Goal: Task Accomplishment & Management: Complete application form

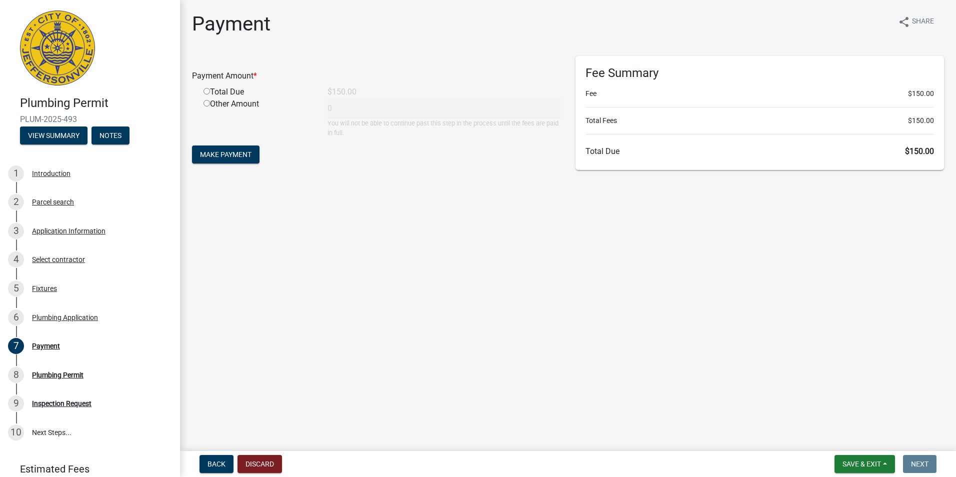
click at [206, 92] on input "radio" at bounding box center [207, 91] width 7 height 7
radio input "true"
type input "150"
click at [230, 150] on button "Make Payment" at bounding box center [226, 155] width 68 height 18
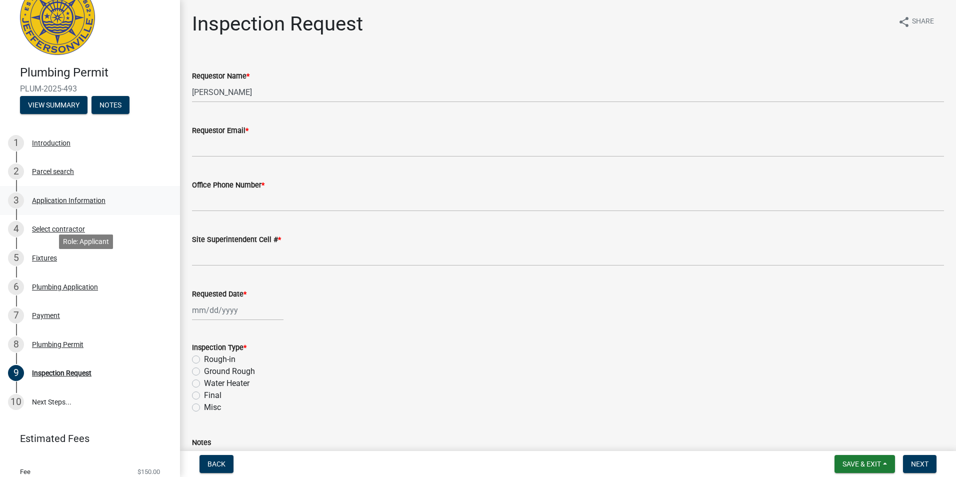
scroll to position [13, 0]
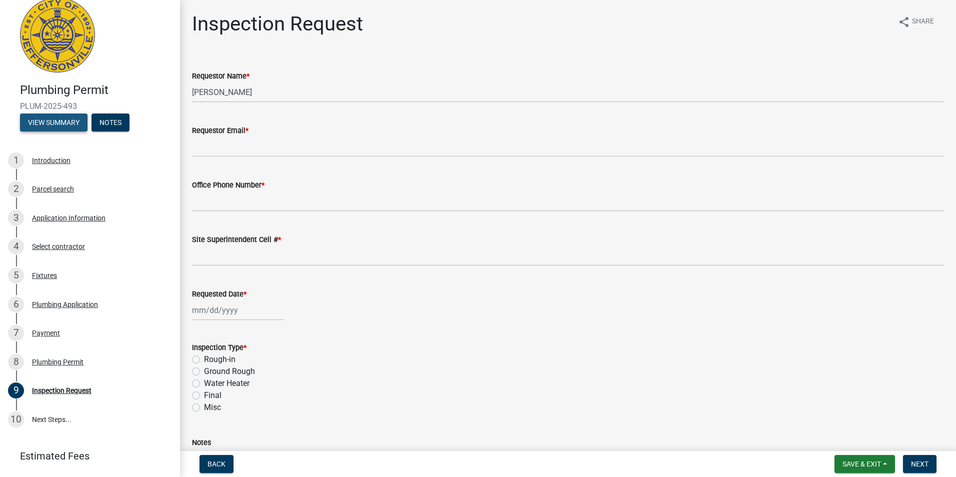
click at [44, 123] on button "View Summary" at bounding box center [54, 123] width 68 height 18
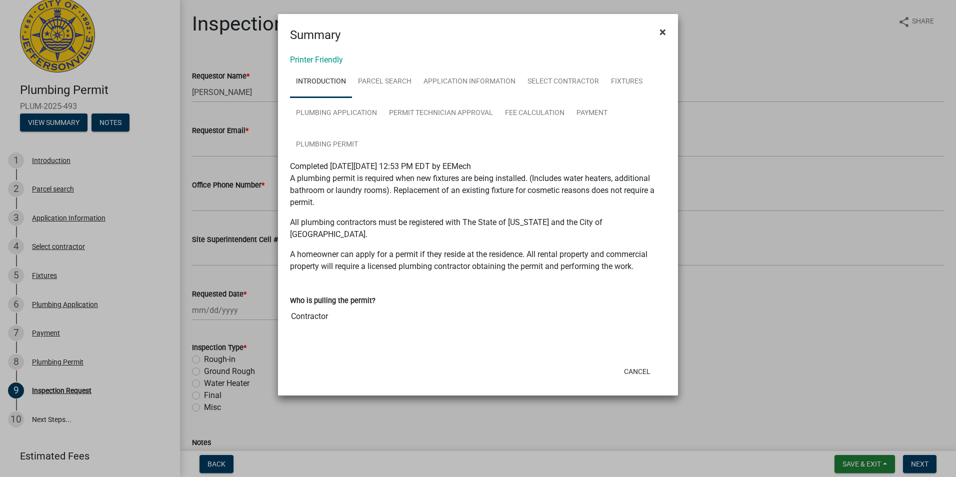
click at [654, 30] on button "×" at bounding box center [663, 32] width 23 height 28
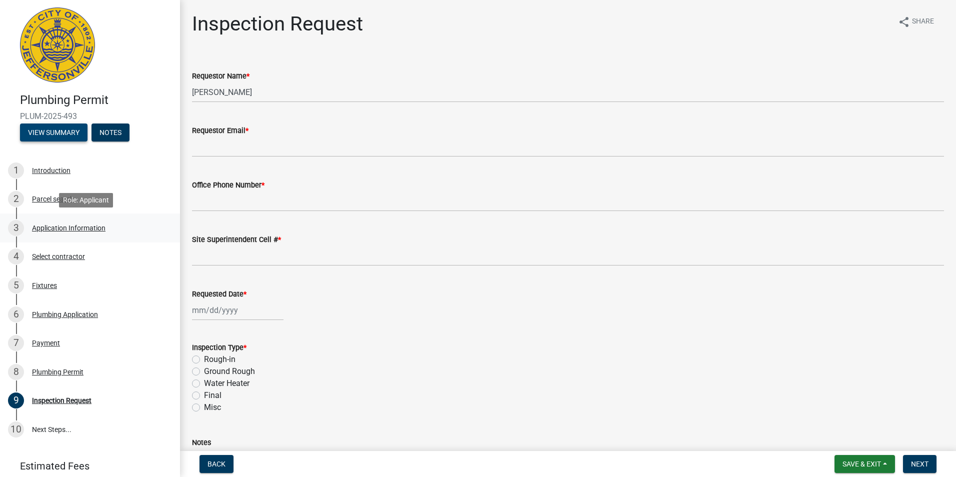
scroll to position [0, 0]
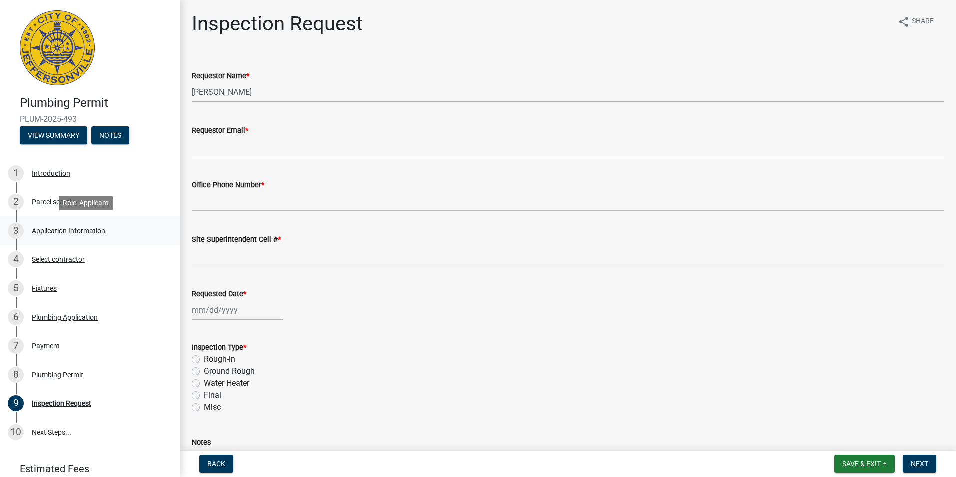
click at [45, 232] on div "Application Information" at bounding box center [69, 231] width 74 height 7
